Goal: Navigation & Orientation: Find specific page/section

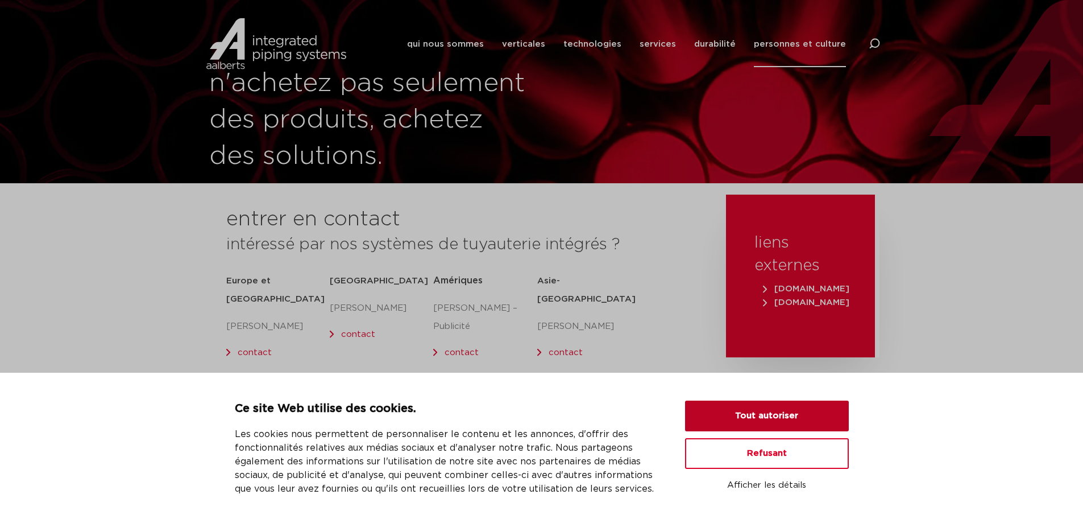
click at [799, 416] on button "Tout autoriser" at bounding box center [767, 415] width 164 height 31
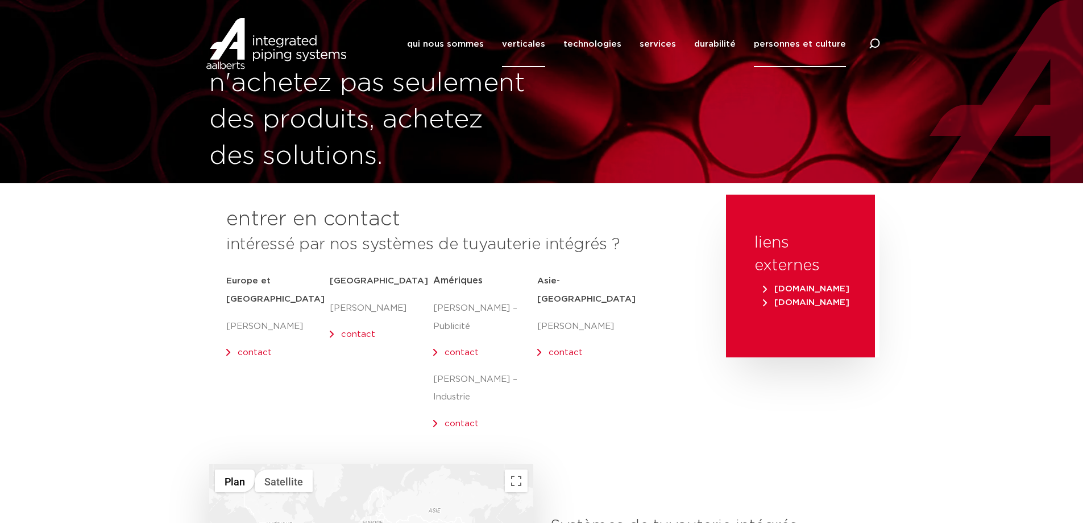
click at [526, 40] on font "verticales" at bounding box center [523, 44] width 43 height 9
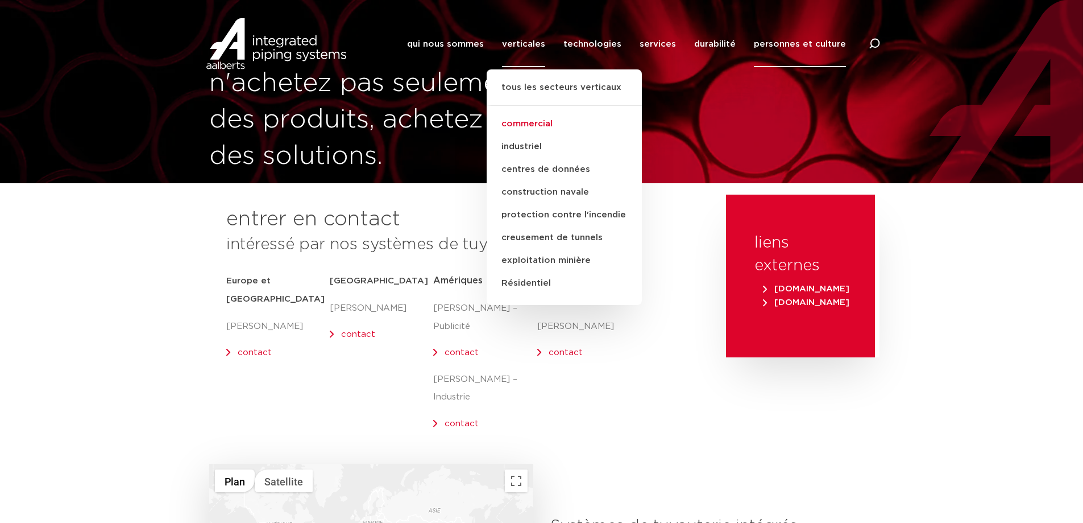
click at [529, 126] on font "commercial" at bounding box center [527, 123] width 51 height 9
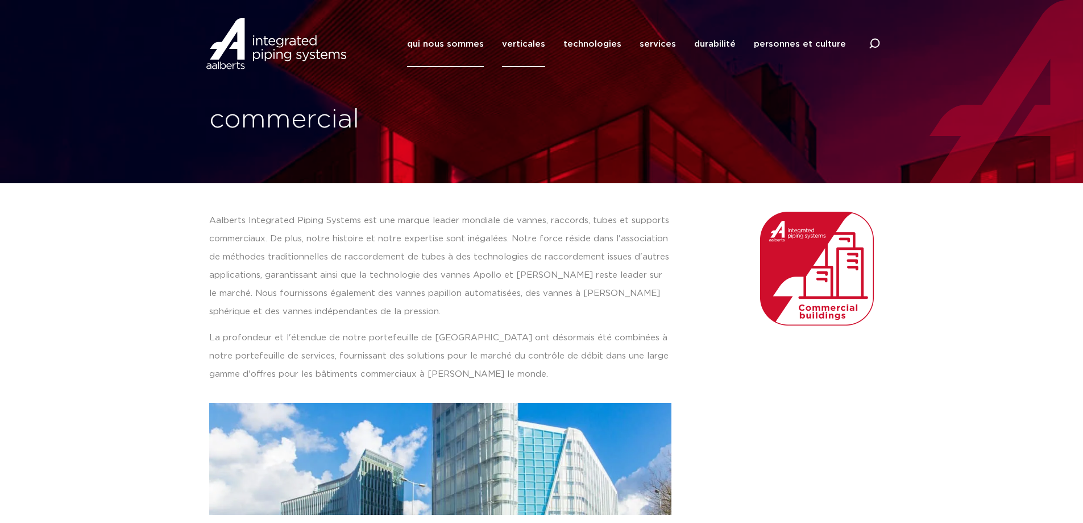
click at [480, 42] on font "qui nous sommes" at bounding box center [445, 44] width 77 height 9
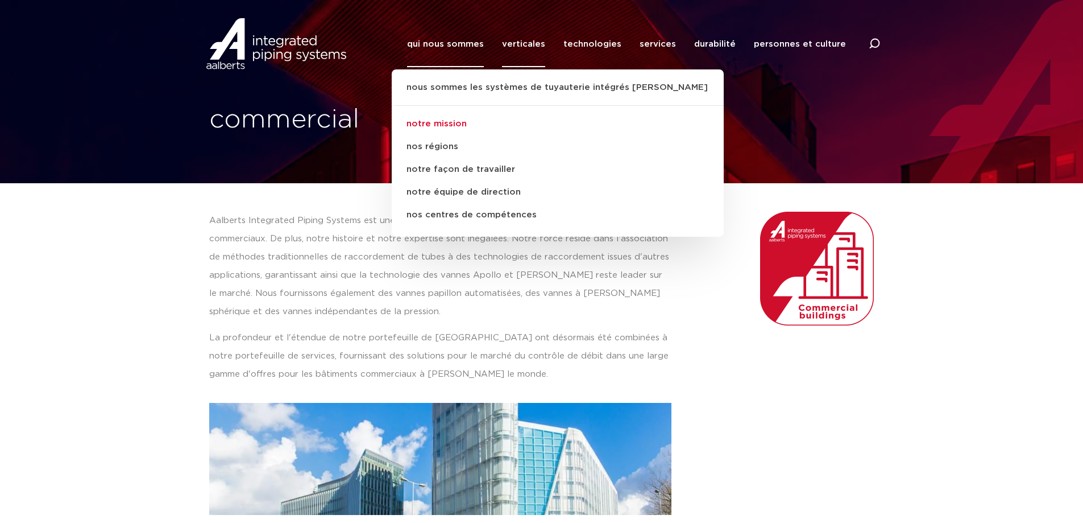
click at [463, 125] on font "notre mission" at bounding box center [437, 123] width 60 height 9
